Goal: Task Accomplishment & Management: Use online tool/utility

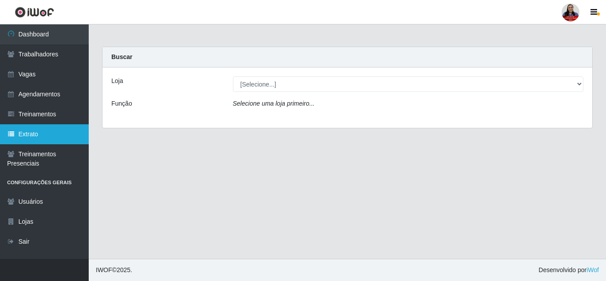
drag, startPoint x: 34, startPoint y: 134, endPoint x: 38, endPoint y: 132, distance: 4.6
click at [34, 134] on link "Extrato" at bounding box center [44, 134] width 89 height 20
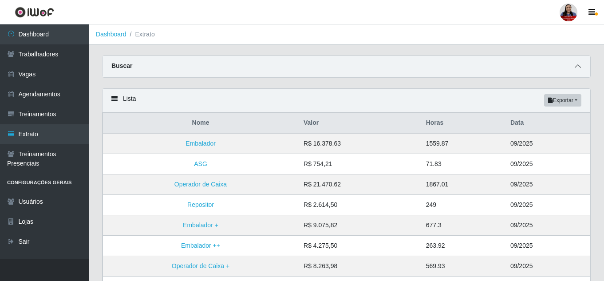
click at [580, 64] on icon at bounding box center [578, 66] width 6 height 6
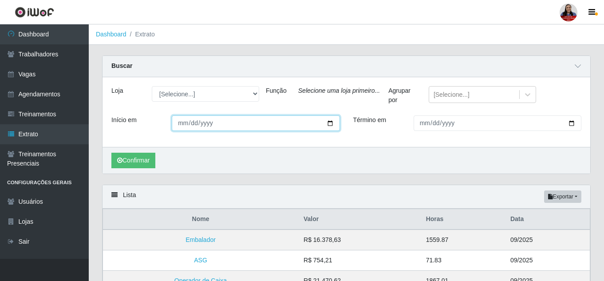
click at [328, 124] on input "Início em" at bounding box center [256, 123] width 168 height 16
type input "[DATE]"
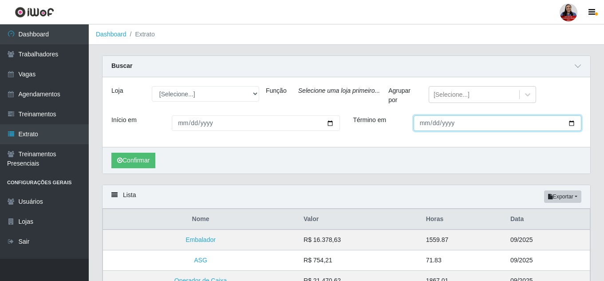
click at [574, 125] on input "Término em" at bounding box center [498, 123] width 168 height 16
type input "[DATE]"
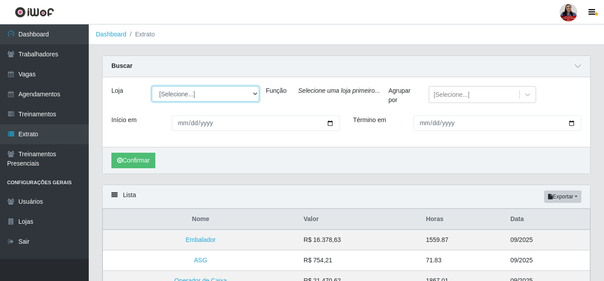
click at [253, 95] on select "[Selecione...] Hiper [GEOGRAPHIC_DATA] - [GEOGRAPHIC_DATA][PERSON_NAME] Hiper […" at bounding box center [205, 94] width 107 height 16
select select "515"
click at [152, 87] on select "[Selecione...] Hiper [GEOGRAPHIC_DATA] - [GEOGRAPHIC_DATA][PERSON_NAME] Hiper […" at bounding box center [205, 94] width 107 height 16
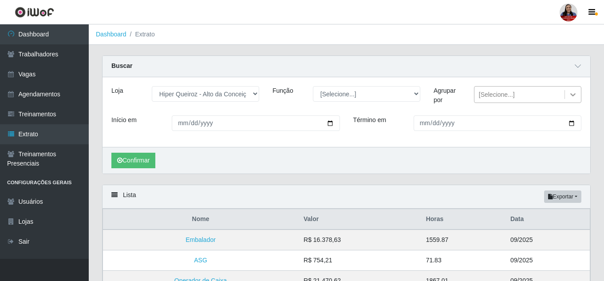
click at [569, 95] on icon at bounding box center [573, 94] width 9 height 9
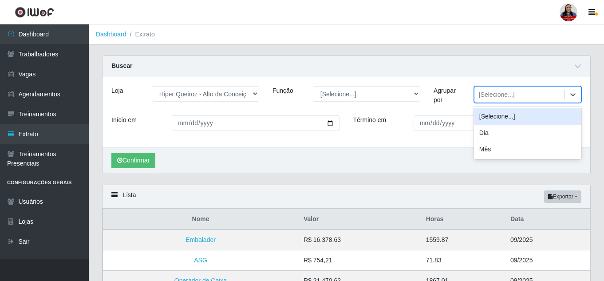
click at [455, 97] on label "Agrupar por" at bounding box center [447, 95] width 27 height 19
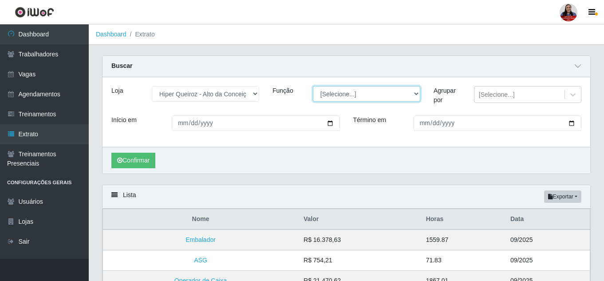
click at [417, 97] on select "[Selecione...] ASG ASG + ASG ++ Embalador Embalador + Embalador ++ Operador de …" at bounding box center [366, 94] width 107 height 16
click at [463, 107] on div "Agrupar por" at bounding box center [447, 97] width 40 height 22
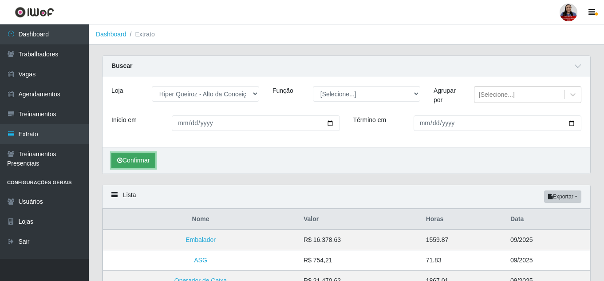
click at [140, 160] on button "Confirmar" at bounding box center [133, 161] width 44 height 16
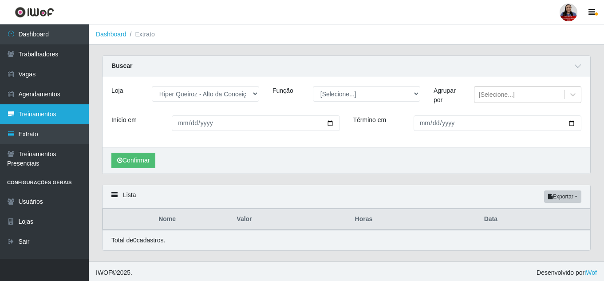
click at [61, 120] on link "Treinamentos" at bounding box center [44, 114] width 89 height 20
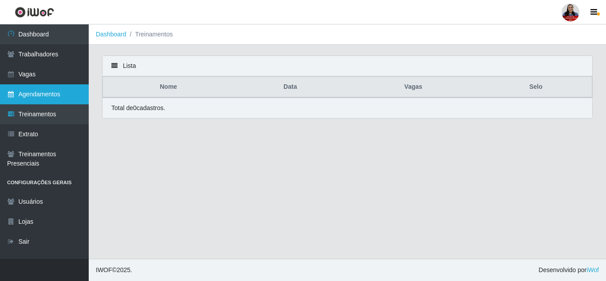
click at [59, 95] on link "Agendamentos" at bounding box center [44, 94] width 89 height 20
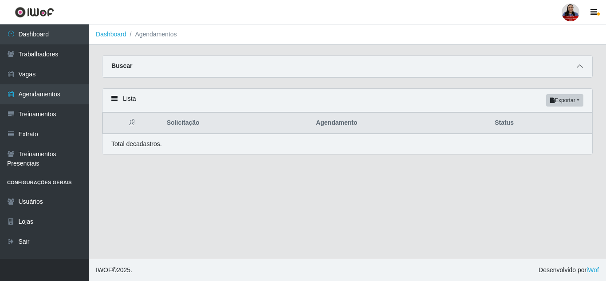
click at [577, 64] on span at bounding box center [580, 66] width 11 height 10
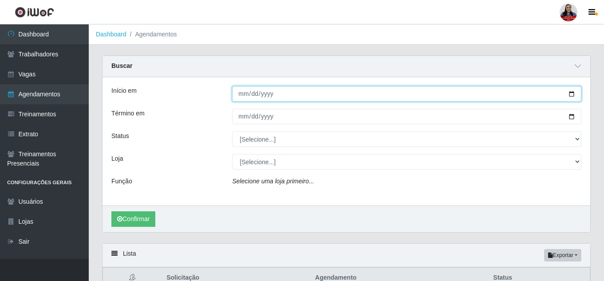
click at [571, 93] on input "Início em" at bounding box center [406, 94] width 349 height 16
type input "[DATE]"
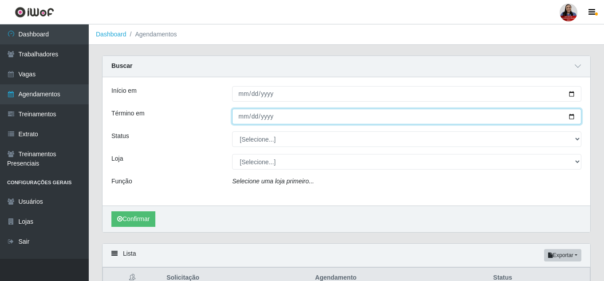
click at [572, 115] on input "Término em" at bounding box center [406, 117] width 349 height 16
type input "[DATE]"
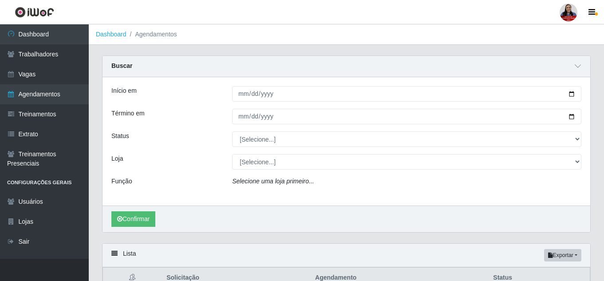
click at [189, 151] on div "Início em [DATE] Término em [DATE] Status [Selecione...] AGENDADO AGUARDANDO LI…" at bounding box center [347, 141] width 488 height 128
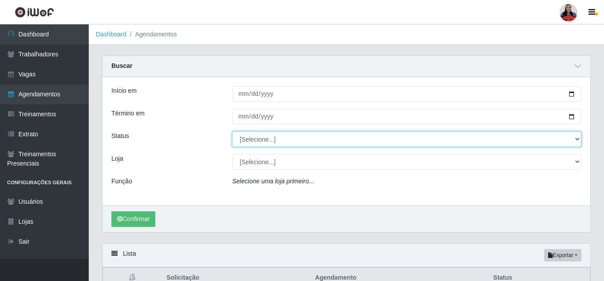
click at [296, 138] on select "[Selecione...] AGENDADO AGUARDANDO LIBERAR EM ANDAMENTO EM REVISÃO FINALIZADO C…" at bounding box center [406, 139] width 349 height 16
click at [232, 132] on select "[Selecione...] AGENDADO AGUARDANDO LIBERAR EM ANDAMENTO EM REVISÃO FINALIZADO C…" at bounding box center [406, 139] width 349 height 16
click at [281, 134] on select "[Selecione...] AGENDADO AGUARDANDO LIBERAR EM ANDAMENTO EM REVISÃO FINALIZADO C…" at bounding box center [406, 139] width 349 height 16
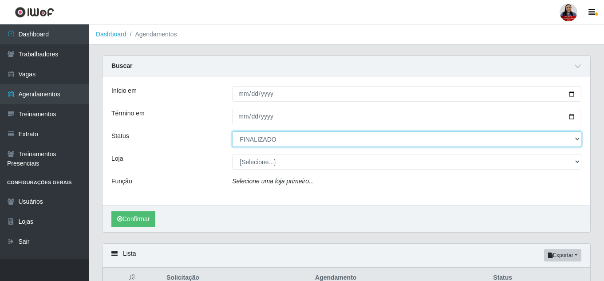
select select "AGENDADO"
click at [232, 132] on select "[Selecione...] AGENDADO AGUARDANDO LIBERAR EM ANDAMENTO EM REVISÃO FINALIZADO C…" at bounding box center [406, 139] width 349 height 16
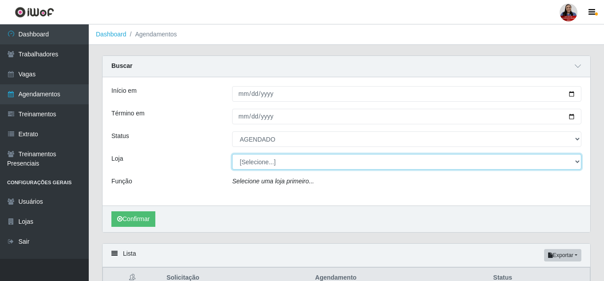
click at [289, 165] on select "[Selecione...] Hiper [GEOGRAPHIC_DATA] - [GEOGRAPHIC_DATA][PERSON_NAME] Hiper […" at bounding box center [406, 162] width 349 height 16
select select "515"
click at [232, 154] on select "[Selecione...] Hiper [GEOGRAPHIC_DATA] - [GEOGRAPHIC_DATA][PERSON_NAME] Hiper […" at bounding box center [406, 162] width 349 height 16
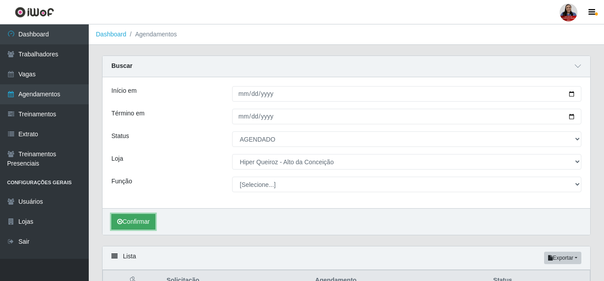
click at [150, 222] on button "Confirmar" at bounding box center [133, 222] width 44 height 16
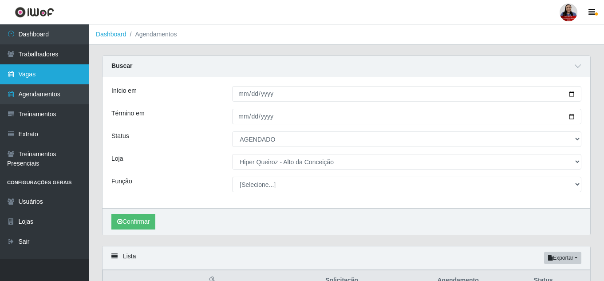
click at [41, 77] on link "Vagas" at bounding box center [44, 74] width 89 height 20
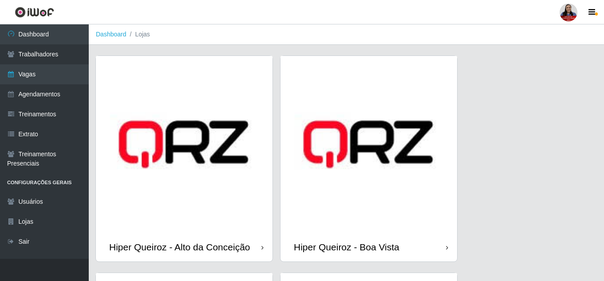
click at [198, 201] on img at bounding box center [184, 144] width 177 height 177
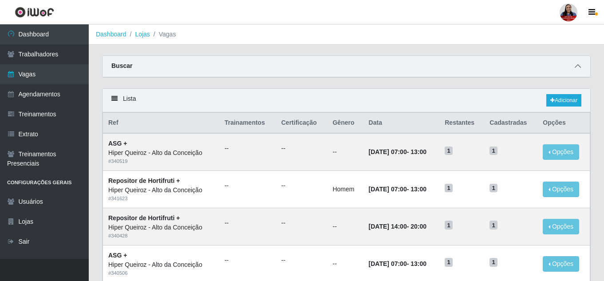
click at [578, 67] on icon at bounding box center [578, 66] width 6 height 6
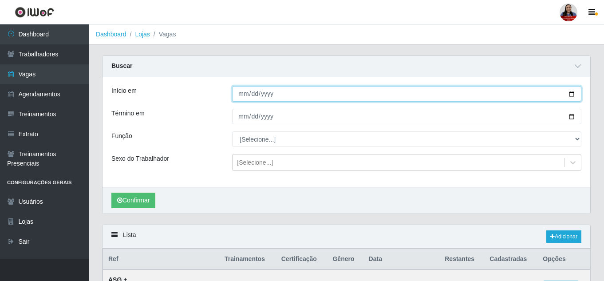
click at [569, 91] on input "Início em" at bounding box center [406, 94] width 349 height 16
type input "[DATE]"
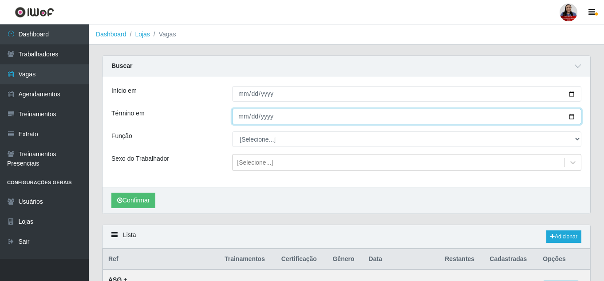
click at [577, 115] on input "Término em" at bounding box center [406, 117] width 349 height 16
click at [571, 115] on input "Término em" at bounding box center [406, 117] width 349 height 16
type input "[DATE]"
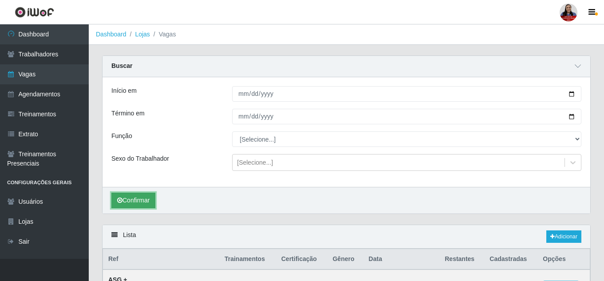
click at [138, 201] on button "Confirmar" at bounding box center [133, 201] width 44 height 16
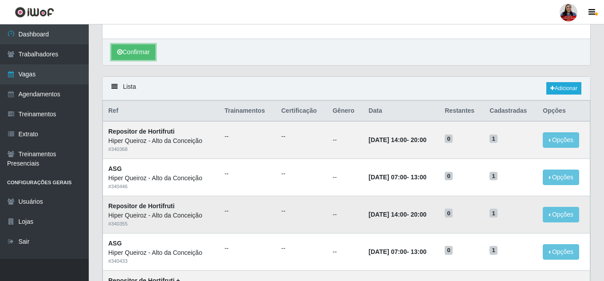
scroll to position [164, 0]
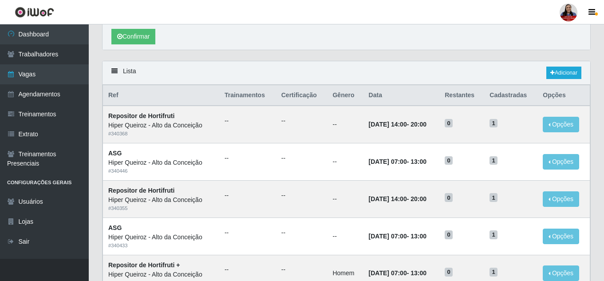
click at [115, 71] on icon at bounding box center [114, 71] width 6 height 6
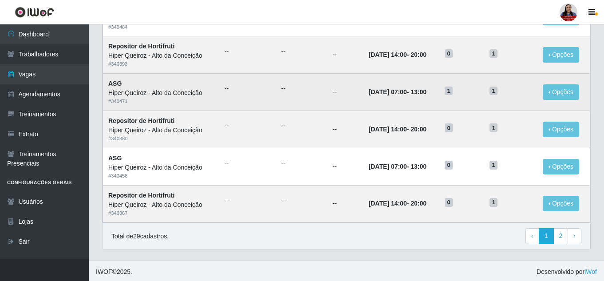
scroll to position [608, 0]
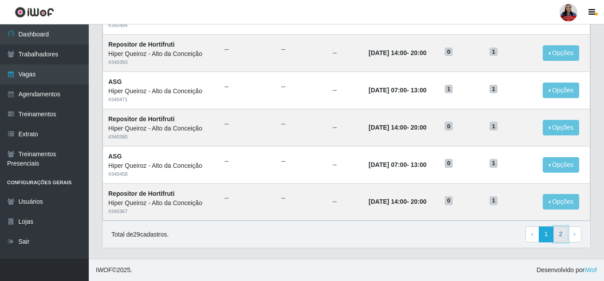
click at [561, 232] on link "2" at bounding box center [561, 234] width 15 height 16
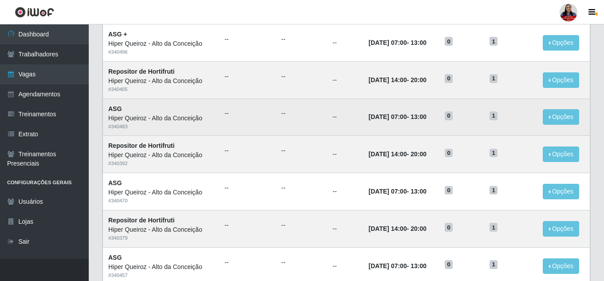
scroll to position [434, 0]
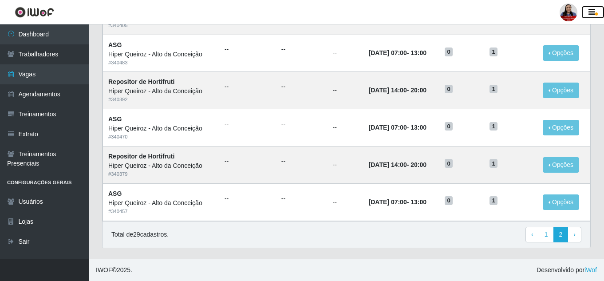
click at [591, 11] on icon "button" at bounding box center [592, 12] width 7 height 8
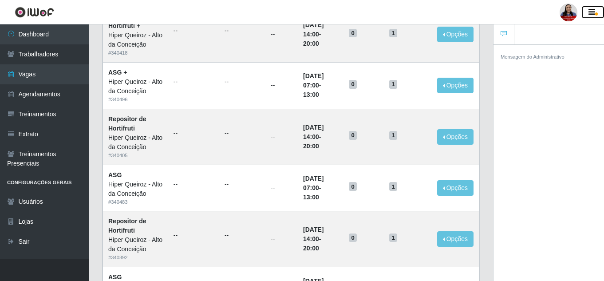
click at [595, 12] on button "button" at bounding box center [593, 12] width 22 height 12
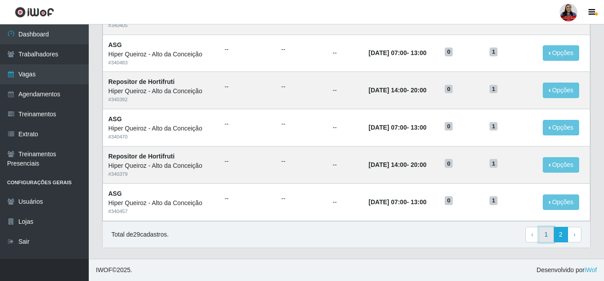
click at [549, 233] on link "1" at bounding box center [546, 235] width 15 height 16
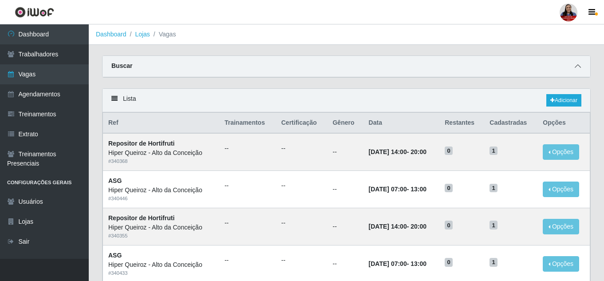
click at [577, 67] on icon at bounding box center [578, 66] width 6 height 6
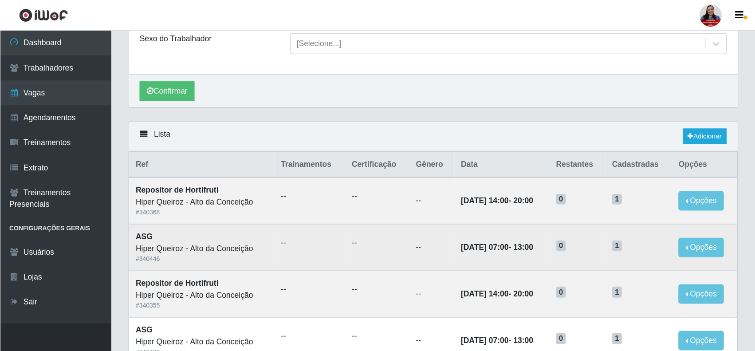
scroll to position [178, 0]
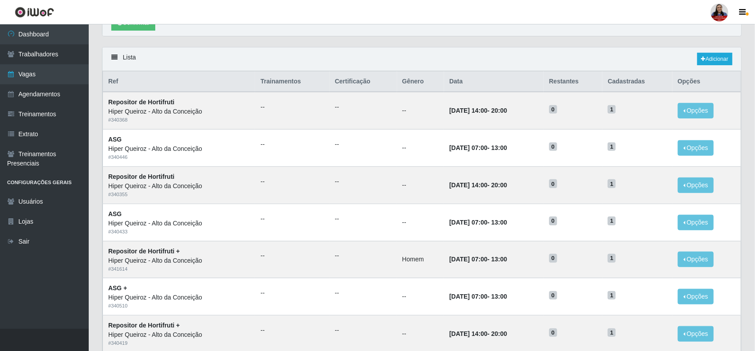
drag, startPoint x: 580, startPoint y: 8, endPoint x: 482, endPoint y: 47, distance: 106.0
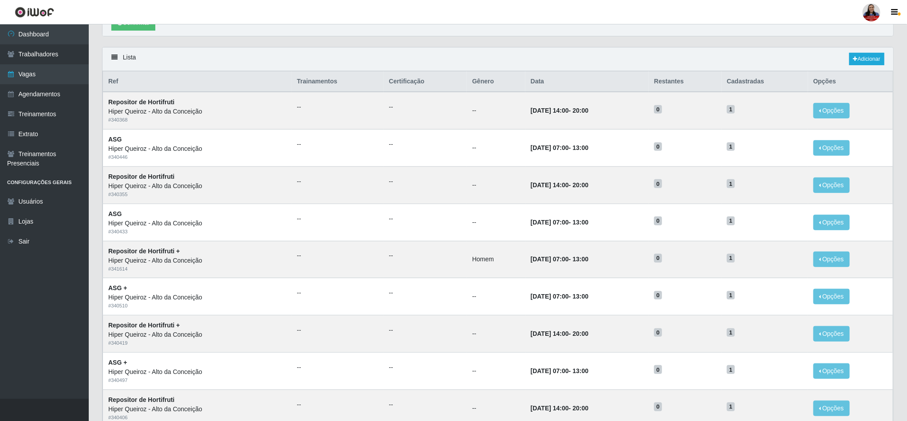
drag, startPoint x: 747, startPoint y: 0, endPoint x: 578, endPoint y: 51, distance: 176.6
click at [578, 51] on div "Lista Adicionar" at bounding box center [498, 59] width 791 height 24
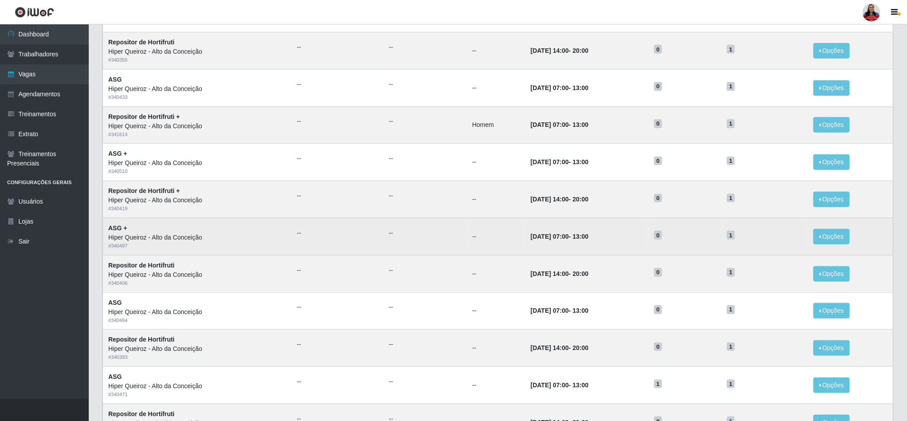
scroll to position [474, 0]
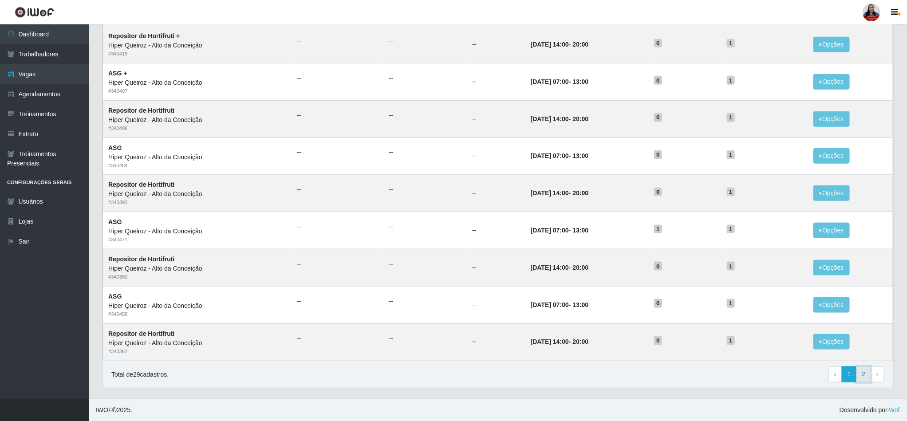
click at [606, 281] on link "2" at bounding box center [864, 375] width 15 height 16
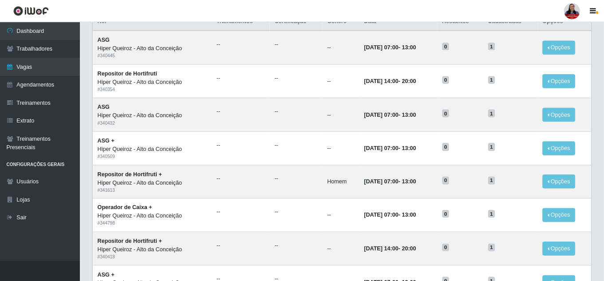
scroll to position [99, 0]
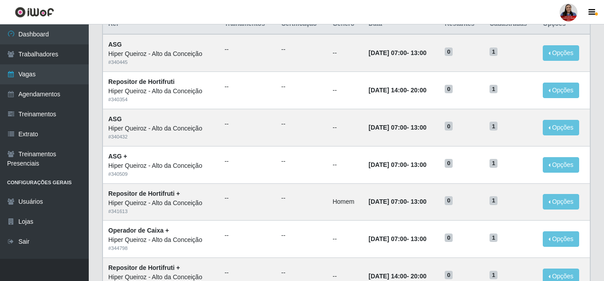
drag, startPoint x: 907, startPoint y: 1, endPoint x: 94, endPoint y: 47, distance: 814.4
click at [94, 47] on div "Carregando... Buscar Início em [DATE] Término em [DATE] Função [Selecione...] A…" at bounding box center [346, 275] width 515 height 637
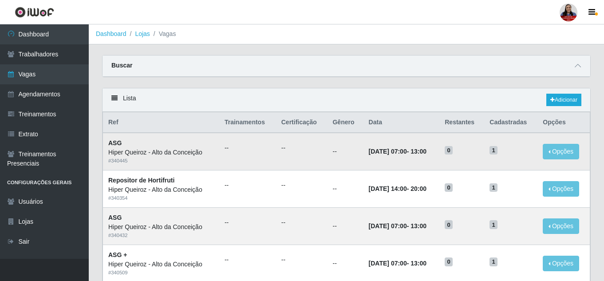
scroll to position [0, 0]
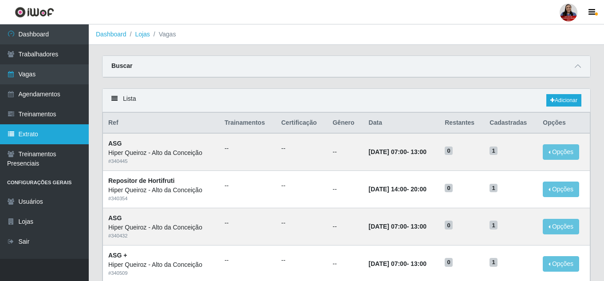
click at [36, 134] on link "Extrato" at bounding box center [44, 134] width 89 height 20
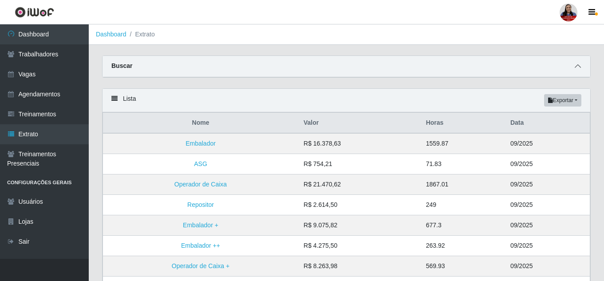
click at [579, 65] on icon at bounding box center [578, 66] width 6 height 6
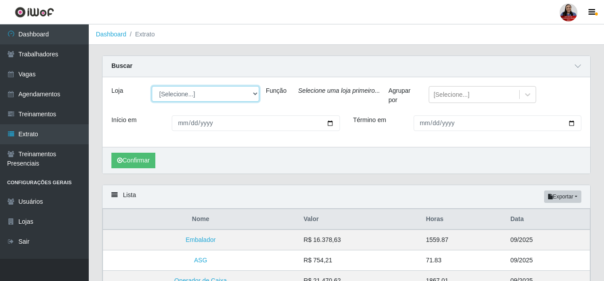
click at [250, 97] on select "[Selecione...] Hiper [GEOGRAPHIC_DATA] - [GEOGRAPHIC_DATA][PERSON_NAME] Hiper […" at bounding box center [205, 94] width 107 height 16
select select "515"
click at [152, 87] on select "[Selecione...] Hiper [GEOGRAPHIC_DATA] - [GEOGRAPHIC_DATA][PERSON_NAME] Hiper […" at bounding box center [205, 94] width 107 height 16
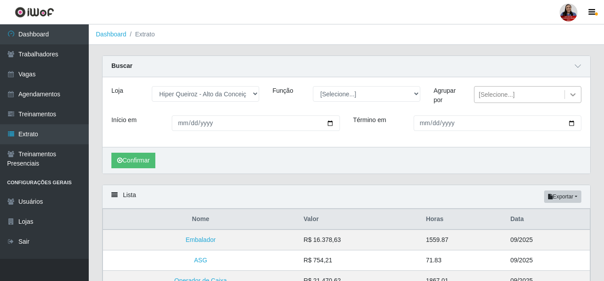
click at [572, 94] on icon at bounding box center [573, 94] width 9 height 9
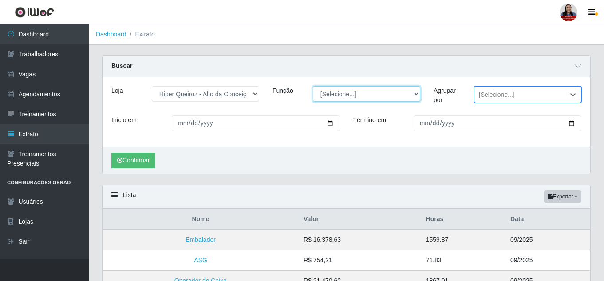
click at [400, 91] on select "[Selecione...] ASG ASG + ASG ++ Embalador Embalador + Embalador ++ Operador de …" at bounding box center [366, 94] width 107 height 16
select select "22"
click at [313, 87] on select "[Selecione...] ASG ASG + ASG ++ Embalador Embalador + Embalador ++ Operador de …" at bounding box center [366, 94] width 107 height 16
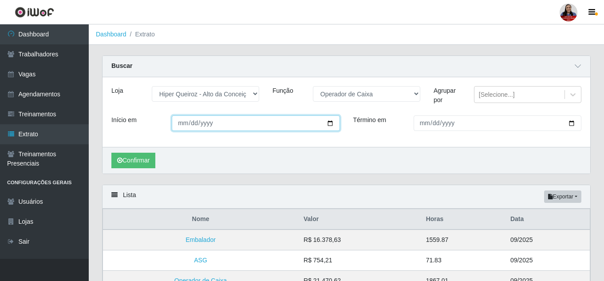
click at [327, 123] on input "Início em" at bounding box center [256, 123] width 168 height 16
type input "[DATE]"
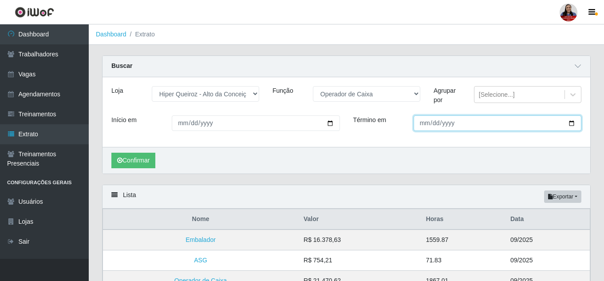
click at [575, 123] on input "Término em" at bounding box center [498, 123] width 168 height 16
type input "[DATE]"
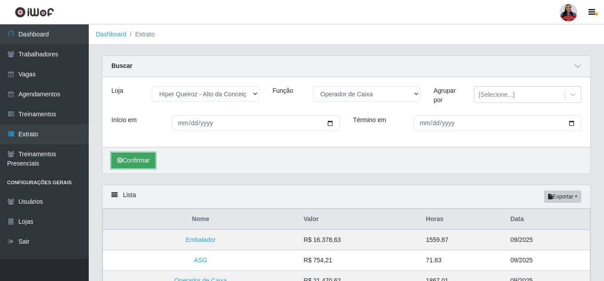
click at [144, 156] on button "Confirmar" at bounding box center [133, 161] width 44 height 16
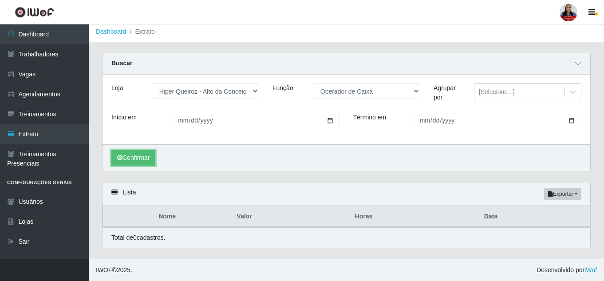
scroll to position [3, 0]
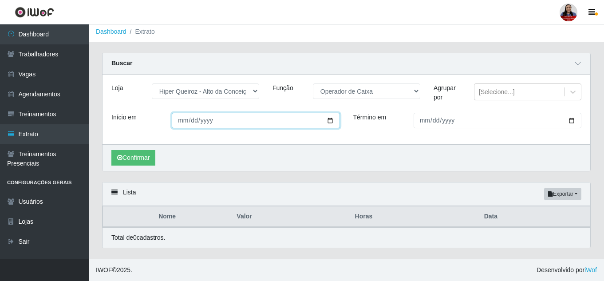
click at [332, 120] on input "[DATE]" at bounding box center [256, 121] width 168 height 16
type input "2025-09-16"
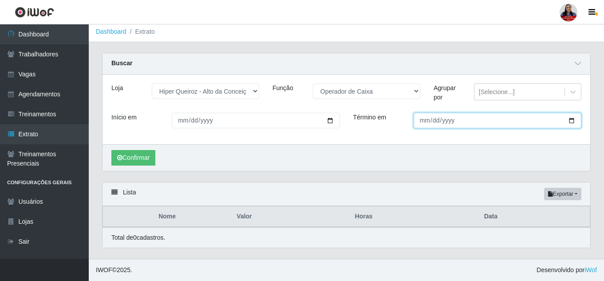
click at [569, 119] on input "[DATE]" at bounding box center [498, 121] width 168 height 16
type input "2025-09-16"
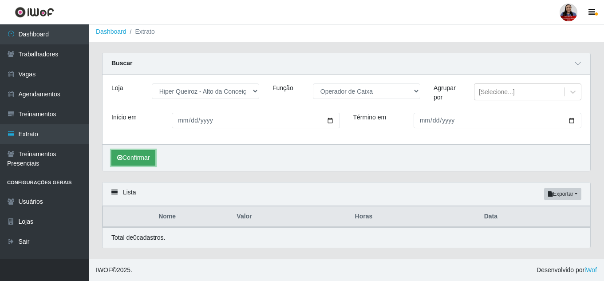
click at [148, 157] on button "Confirmar" at bounding box center [133, 158] width 44 height 16
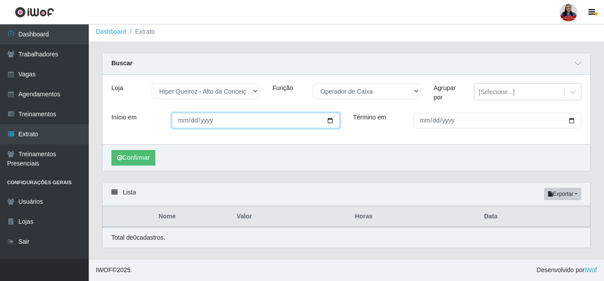
click at [331, 122] on input "2025-09-16" at bounding box center [256, 121] width 168 height 16
type input "2025-09-15"
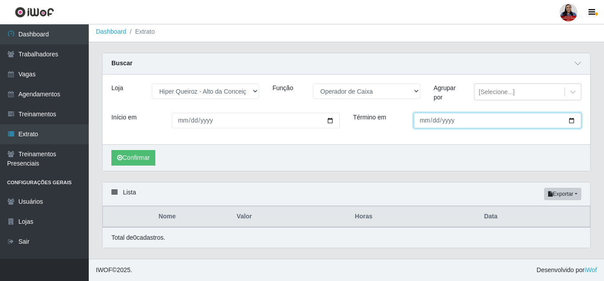
click at [569, 121] on input "2025-09-16" at bounding box center [498, 121] width 168 height 16
type input "2025-09-15"
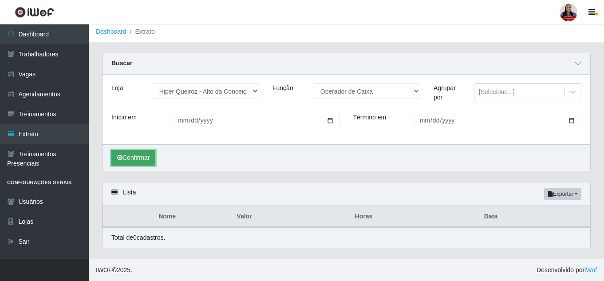
click at [141, 157] on button "Confirmar" at bounding box center [133, 158] width 44 height 16
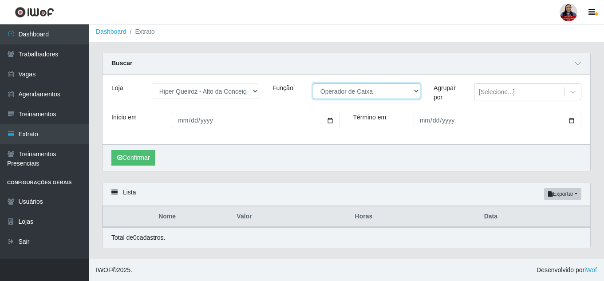
click at [419, 95] on select "[Selecione...] ASG ASG + ASG ++ Embalador Embalador + Embalador ++ Operador de …" at bounding box center [366, 91] width 107 height 16
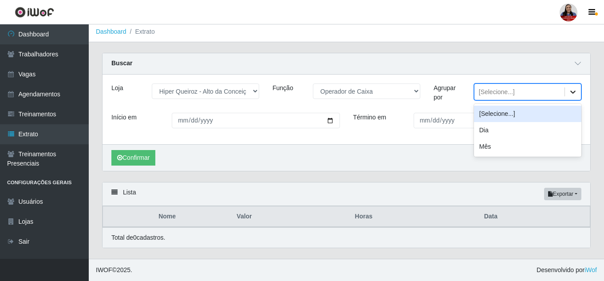
click at [575, 93] on icon at bounding box center [573, 91] width 9 height 9
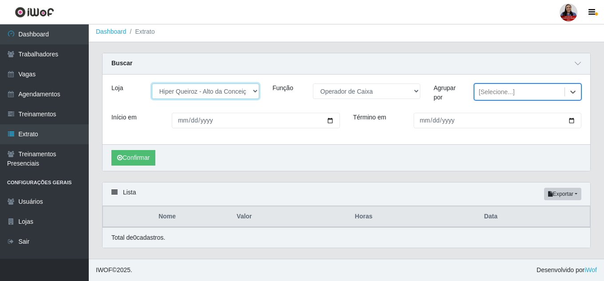
click at [253, 91] on select "[Selecione...] Hiper [GEOGRAPHIC_DATA] - [GEOGRAPHIC_DATA][PERSON_NAME] Hiper […" at bounding box center [205, 91] width 107 height 16
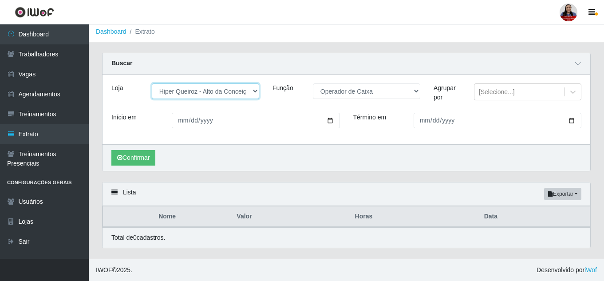
click at [253, 91] on select "[Selecione...] Hiper [GEOGRAPHIC_DATA] - [GEOGRAPHIC_DATA][PERSON_NAME] Hiper […" at bounding box center [205, 91] width 107 height 16
select select "464"
click at [152, 83] on select "[Selecione...] Hiper [GEOGRAPHIC_DATA] - [GEOGRAPHIC_DATA][PERSON_NAME] Hiper […" at bounding box center [205, 91] width 107 height 16
select select "22"
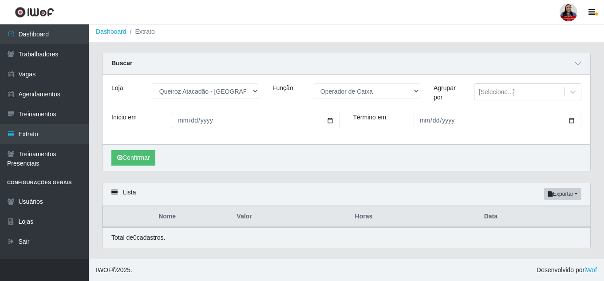
click at [362, 161] on div "Confirmar" at bounding box center [347, 157] width 488 height 27
click at [150, 158] on button "Confirmar" at bounding box center [133, 158] width 44 height 16
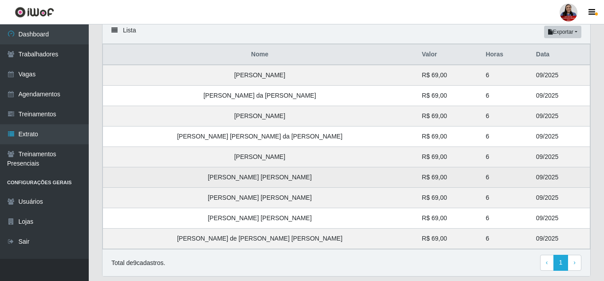
scroll to position [149, 0]
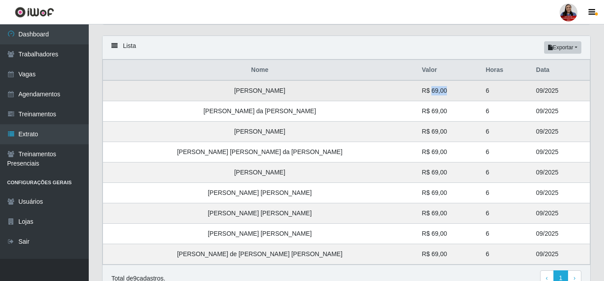
drag, startPoint x: 396, startPoint y: 92, endPoint x: 411, endPoint y: 95, distance: 14.9
click at [417, 95] on td "R$ 69,00" at bounding box center [449, 90] width 64 height 21
click at [372, 87] on td "Carolin Carvalho da Silva" at bounding box center [260, 90] width 314 height 21
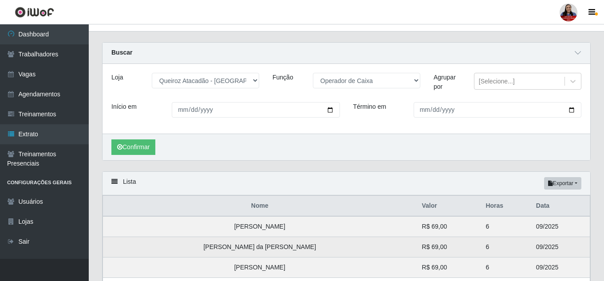
scroll to position [0, 0]
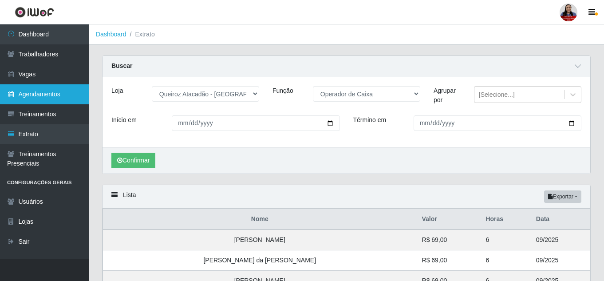
click at [22, 97] on link "Agendamentos" at bounding box center [44, 94] width 89 height 20
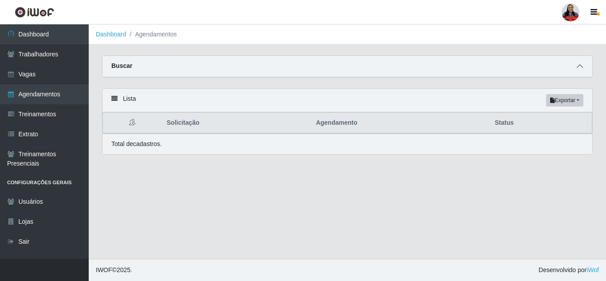
click at [582, 68] on icon at bounding box center [580, 66] width 6 height 6
